Goal: Information Seeking & Learning: Find contact information

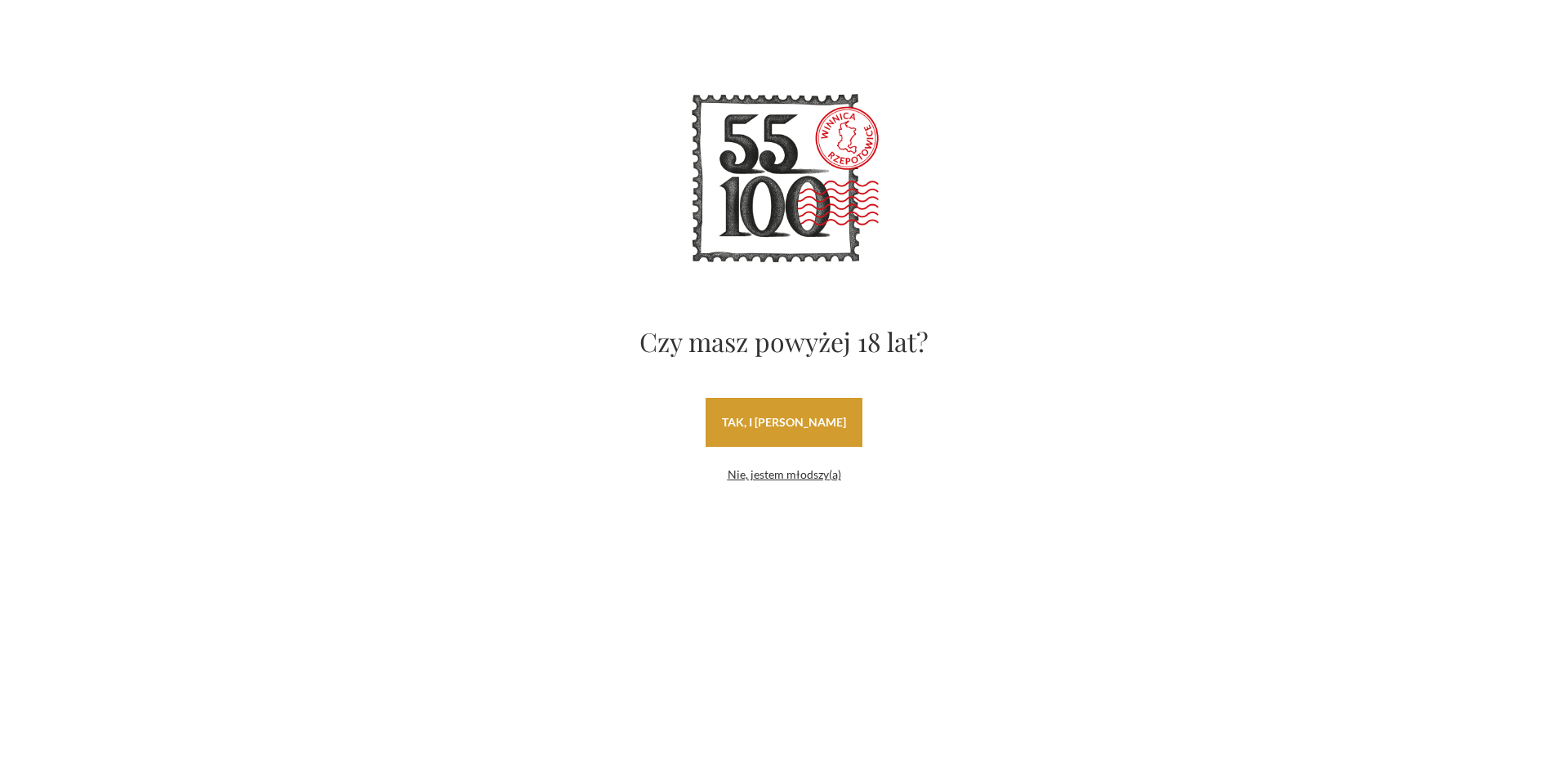
click at [819, 419] on link "tak, i uwielbiam wino" at bounding box center [784, 422] width 157 height 49
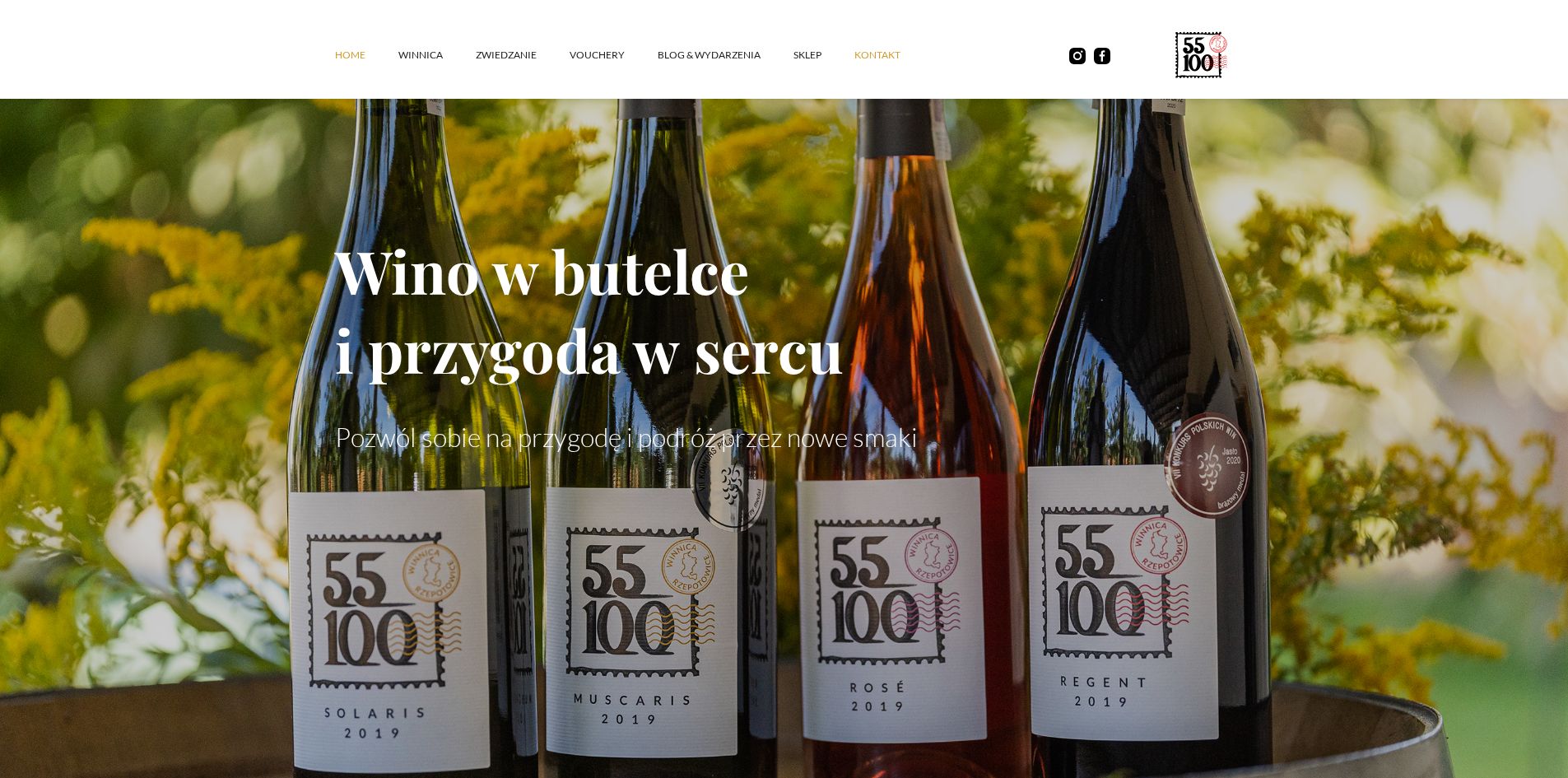
click at [869, 57] on link "kontakt" at bounding box center [894, 55] width 79 height 49
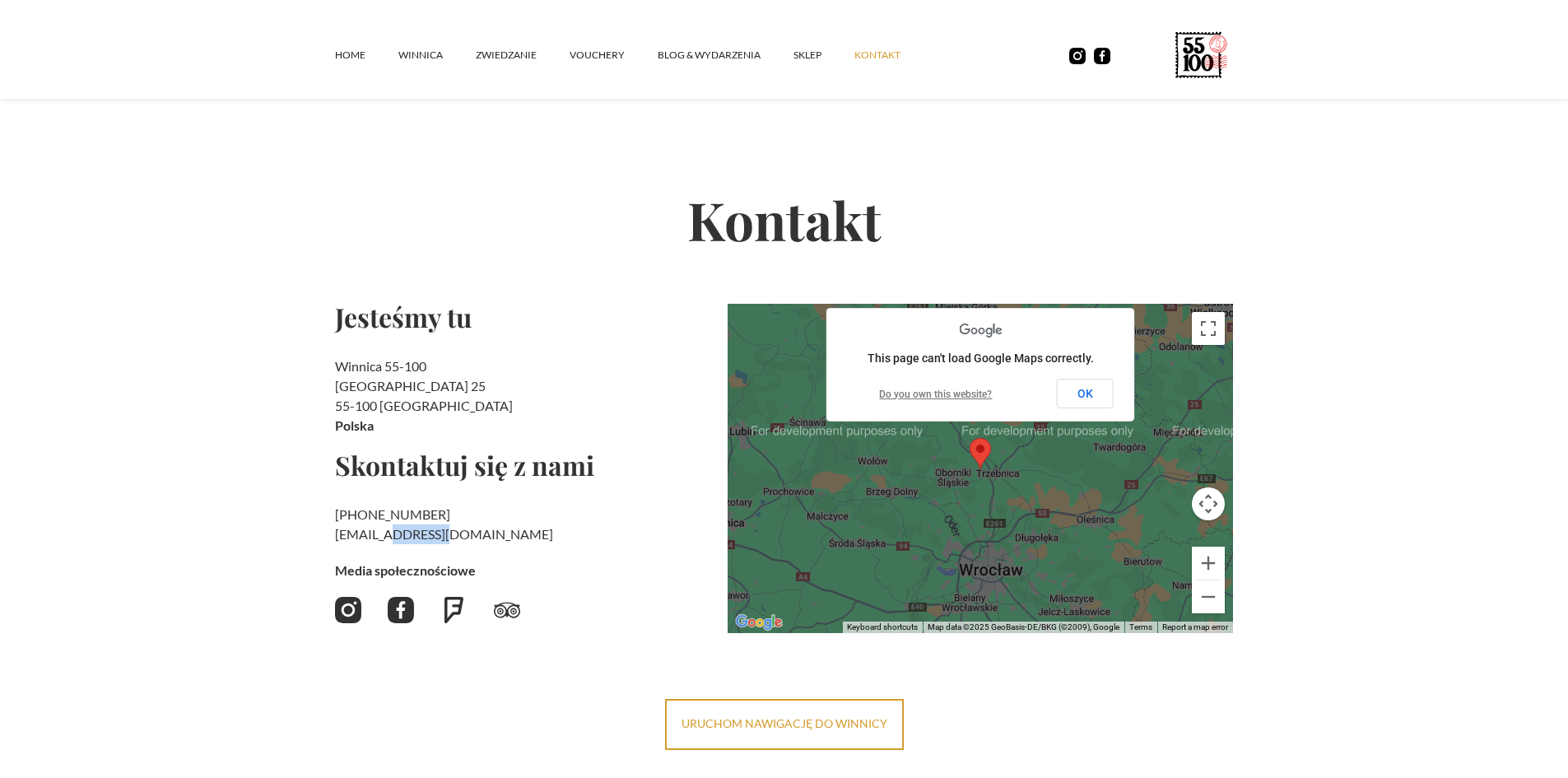
drag, startPoint x: 440, startPoint y: 536, endPoint x: 377, endPoint y: 538, distance: 63.0
click at [387, 538] on h2 "+48 730 706 690 ‍ kontakt@55100.pl" at bounding box center [524, 524] width 380 height 39
click at [336, 535] on link "[EMAIL_ADDRESS][DOMAIN_NAME]" at bounding box center [443, 533] width 218 height 15
drag, startPoint x: 478, startPoint y: 518, endPoint x: 472, endPoint y: 524, distance: 8.5
click at [478, 520] on h2 "+48 730 706 690 ‍ kontakt@55100.pl" at bounding box center [524, 524] width 380 height 39
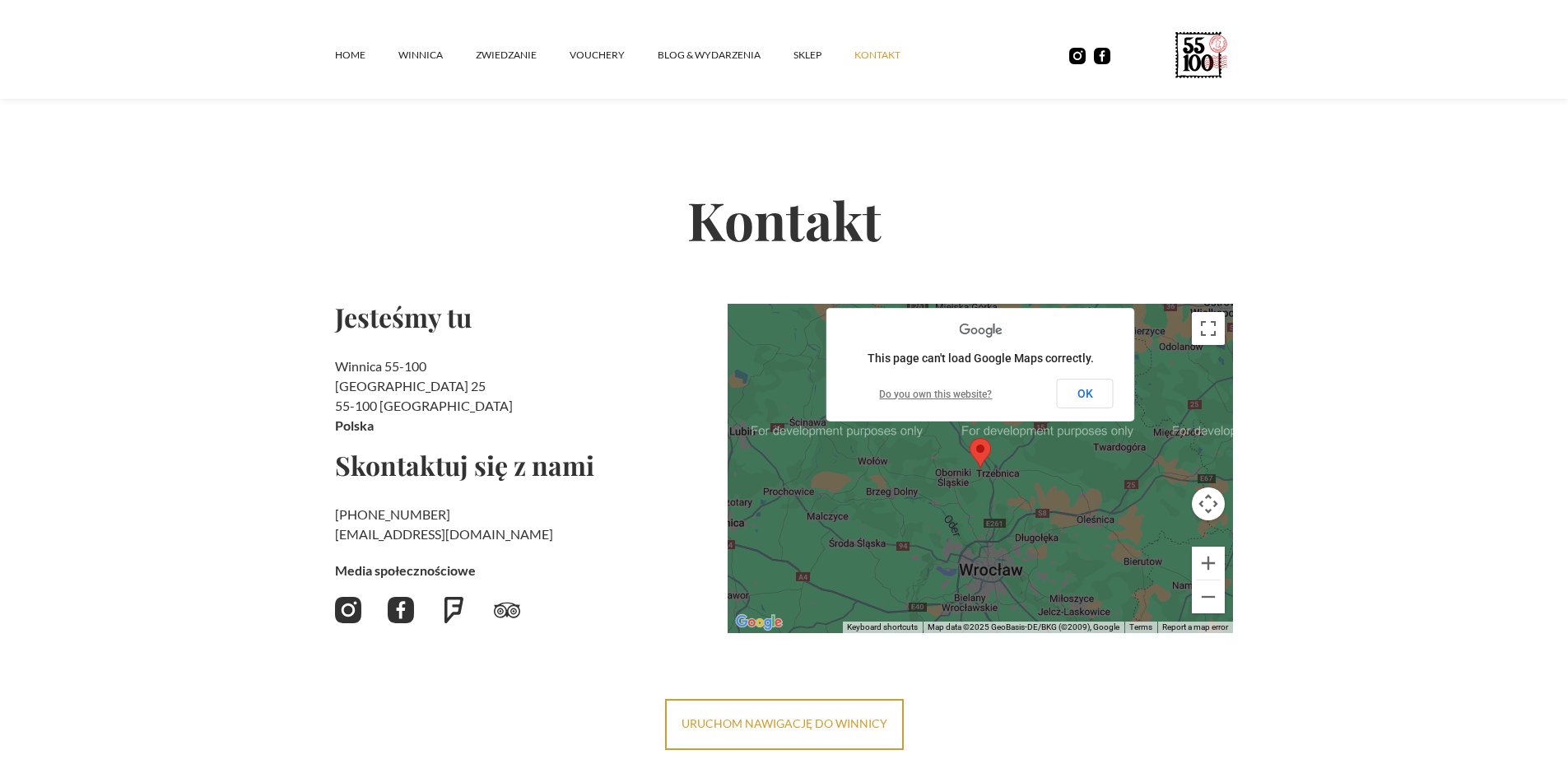
drag, startPoint x: 452, startPoint y: 532, endPoint x: 421, endPoint y: 536, distance: 31.3
click at [442, 533] on h2 "+48 730 706 690 ‍ kontakt@55100.pl" at bounding box center [524, 524] width 380 height 39
drag, startPoint x: 314, startPoint y: 365, endPoint x: 433, endPoint y: 406, distance: 125.9
click at [436, 409] on section "Kontakt Jesteśmy tu Winnica 55-100 Rzepotowice 25 55-100 Trzebnica Polska Skont…" at bounding box center [784, 401] width 1568 height 697
copy h2 "Winnica 55-100 Rzepotowice 25 55-100 Trzebnica"
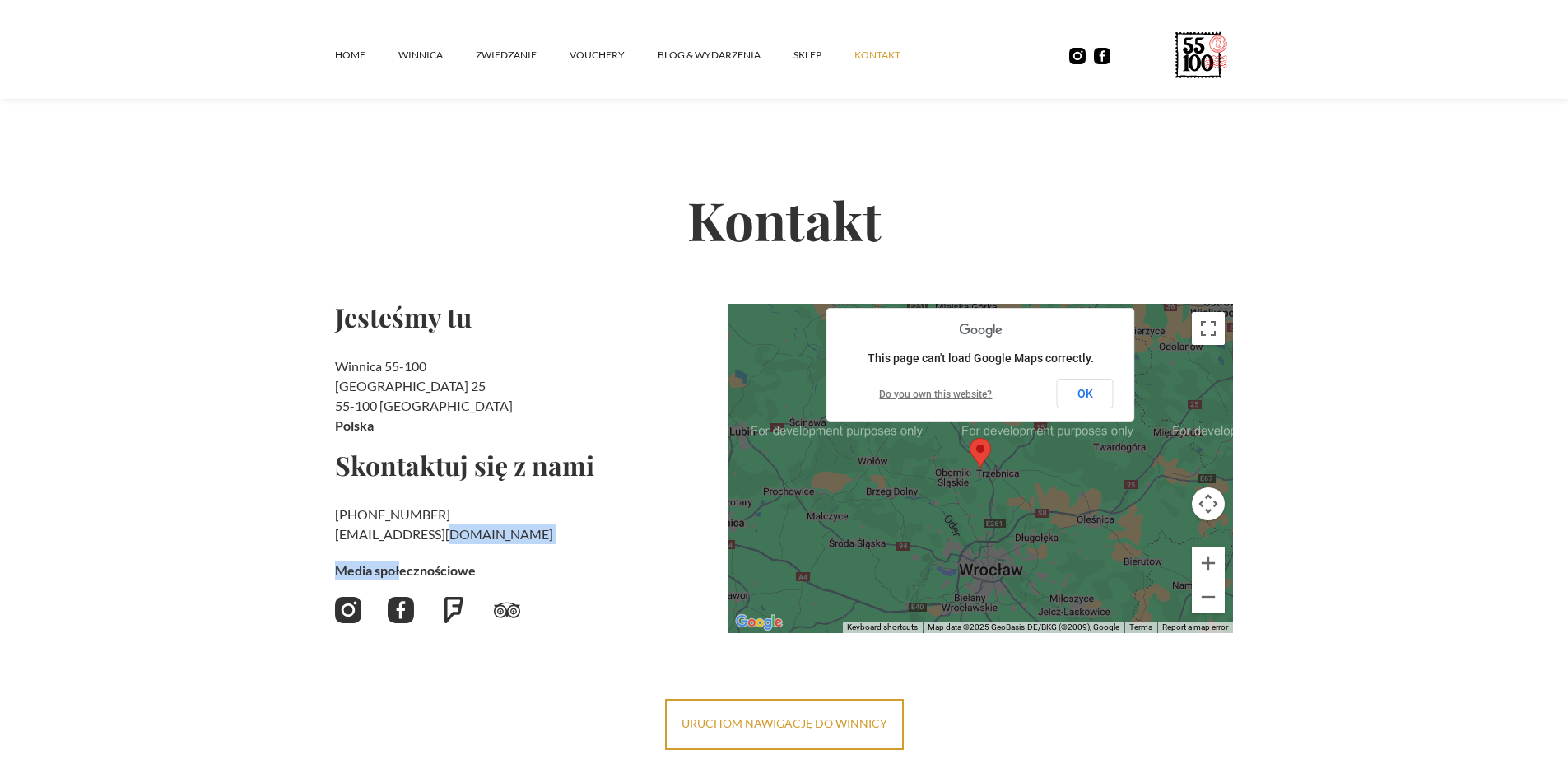
drag, startPoint x: 448, startPoint y: 544, endPoint x: 358, endPoint y: 533, distance: 90.7
click at [388, 541] on h2 "+48 730 706 690 ‍ kontakt@55100.pl" at bounding box center [524, 524] width 380 height 39
drag, startPoint x: 320, startPoint y: 527, endPoint x: 441, endPoint y: 533, distance: 121.1
click at [441, 533] on section "Kontakt Jesteśmy tu Winnica 55-100 Rzepotowice 25 55-100 Trzebnica Polska Skont…" at bounding box center [784, 401] width 1568 height 697
copy h2 "‍ kontakt@55100.pl"
